Goal: Transaction & Acquisition: Purchase product/service

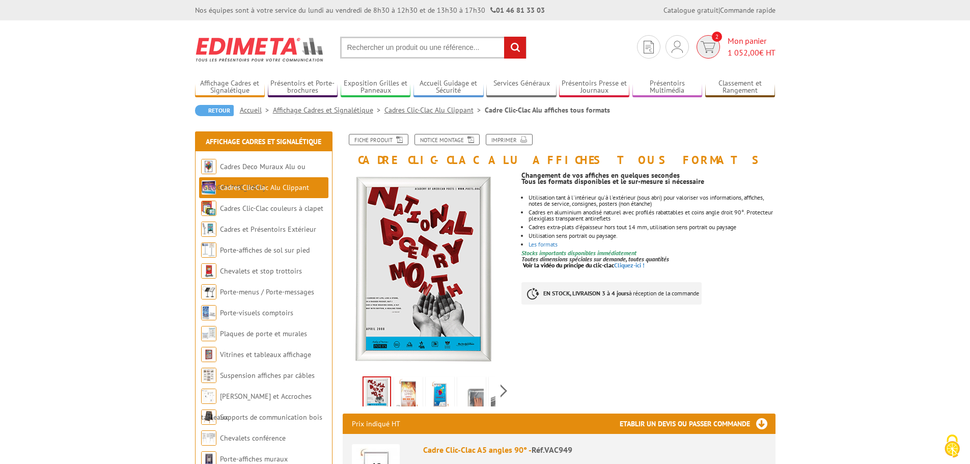
click at [662, 47] on span "1 052,00" at bounding box center [744, 52] width 32 height 10
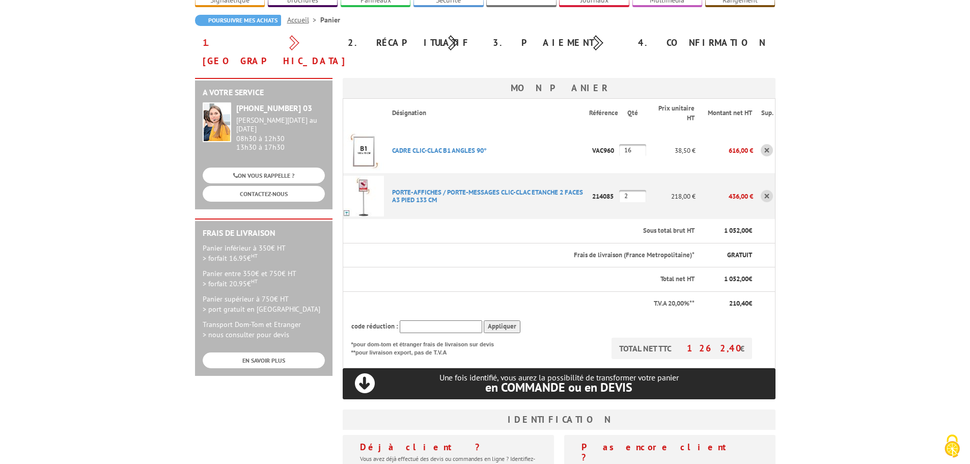
scroll to position [102, 0]
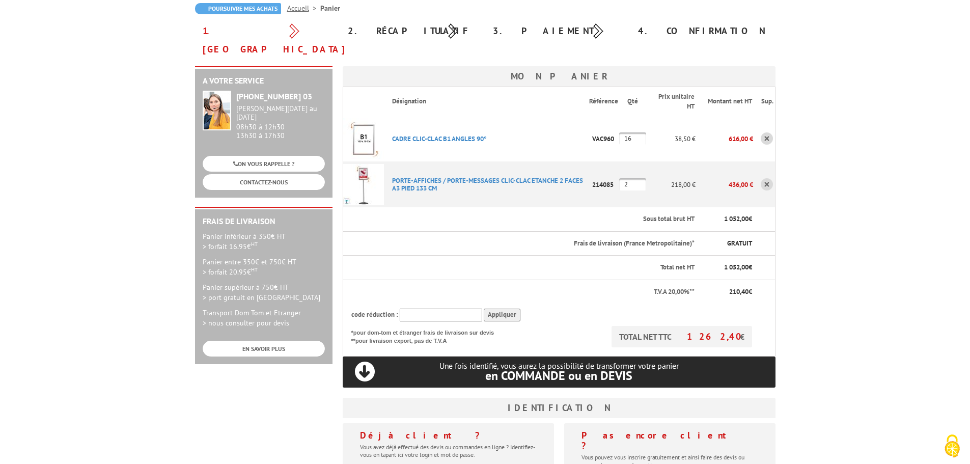
click at [368, 122] on img at bounding box center [363, 138] width 41 height 41
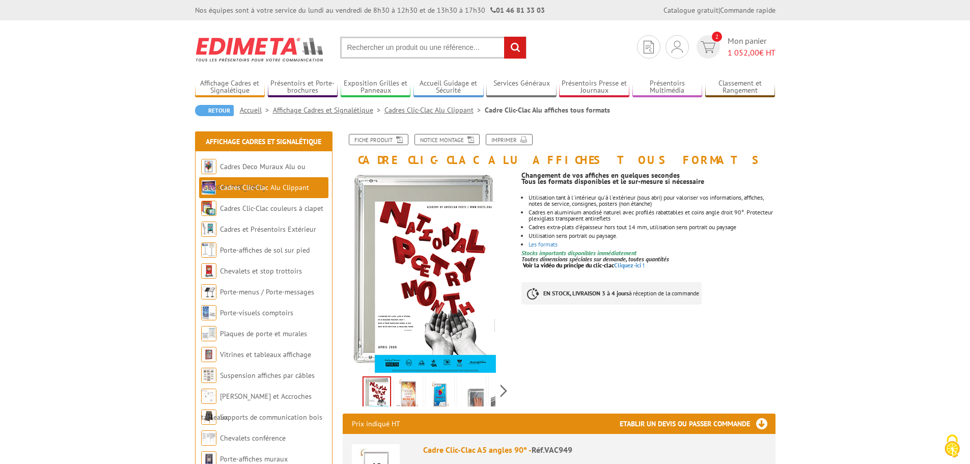
click at [381, 184] on img at bounding box center [423, 272] width 161 height 202
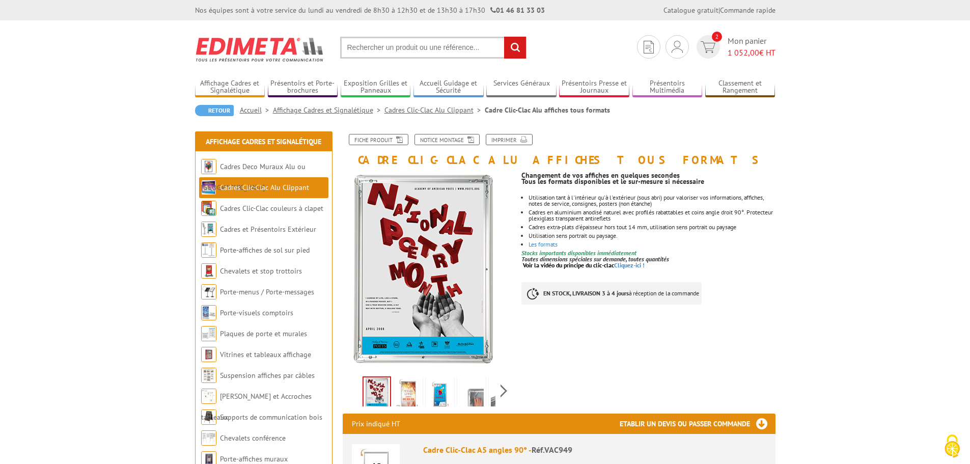
click at [375, 179] on img at bounding box center [423, 272] width 161 height 202
